Goal: Find specific page/section: Find specific page/section

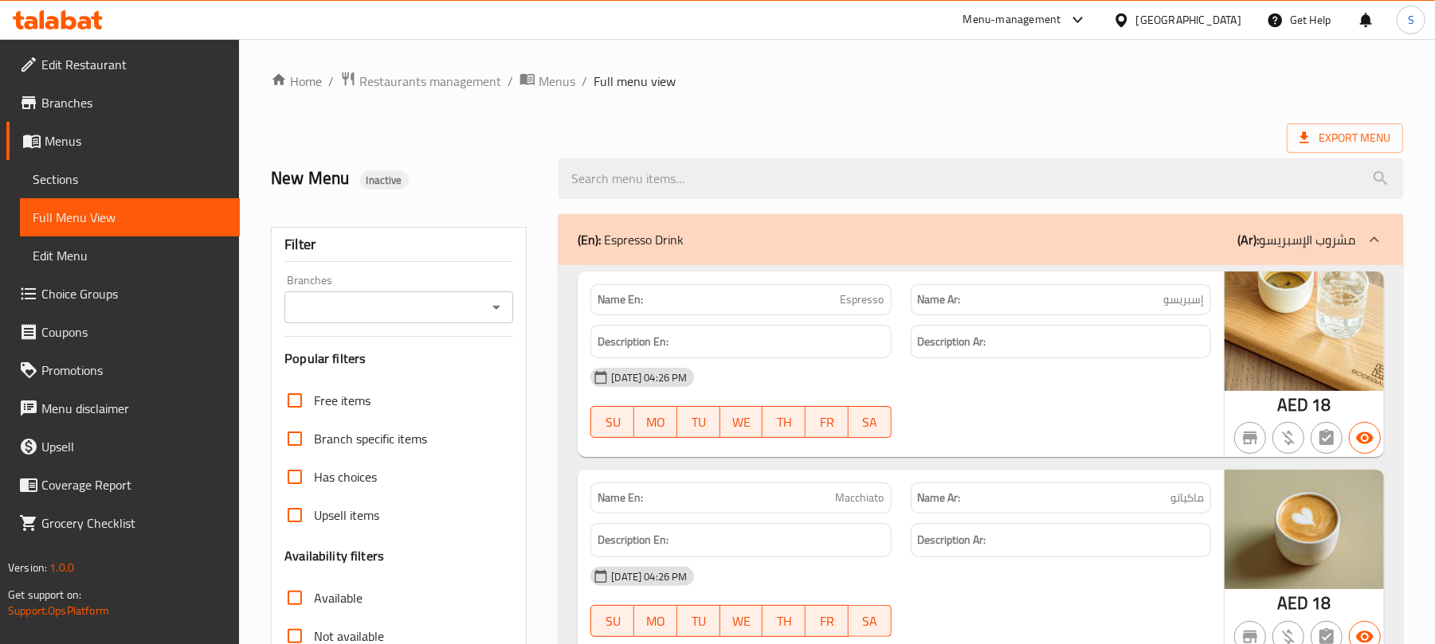
click at [61, 29] on icon at bounding box center [68, 19] width 15 height 19
click at [80, 29] on icon at bounding box center [85, 23] width 14 height 14
